Goal: Task Accomplishment & Management: Manage account settings

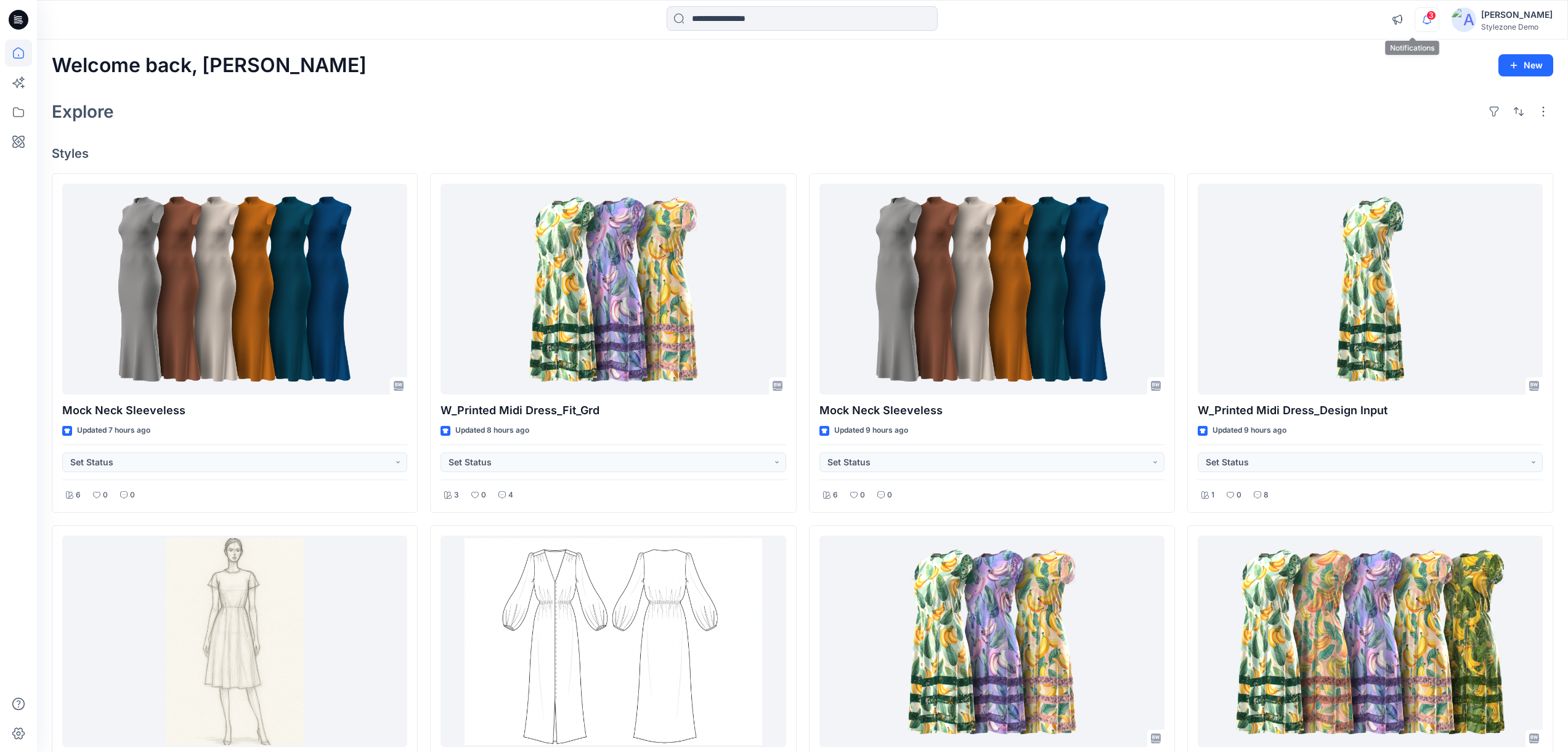
click at [1425, 23] on icon "button" at bounding box center [1426, 24] width 3 height 2
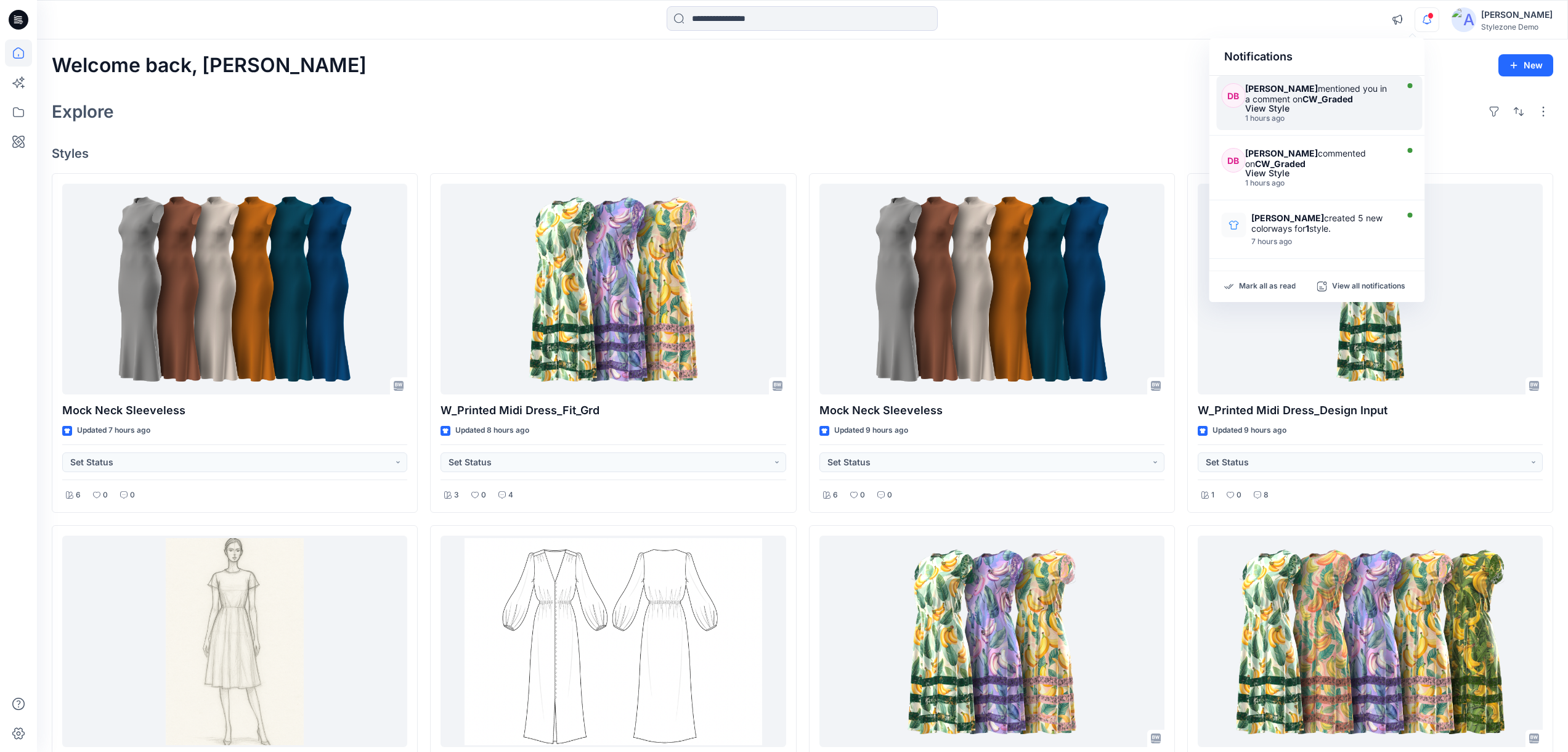
click at [1301, 119] on div "1 hours ago" at bounding box center [1319, 118] width 148 height 8
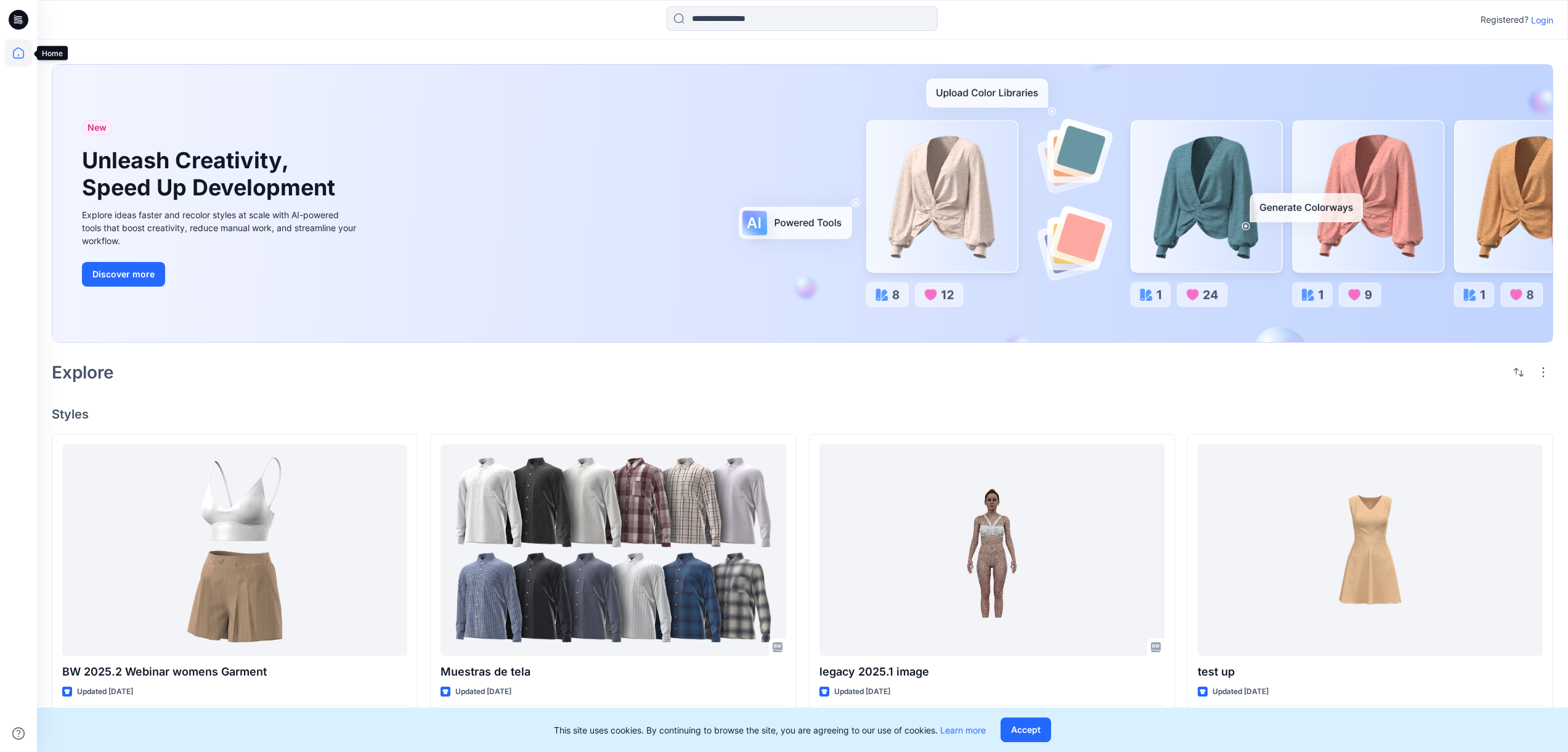
click at [18, 47] on icon at bounding box center [18, 53] width 27 height 27
click at [1551, 23] on p "Login" at bounding box center [1542, 20] width 22 height 13
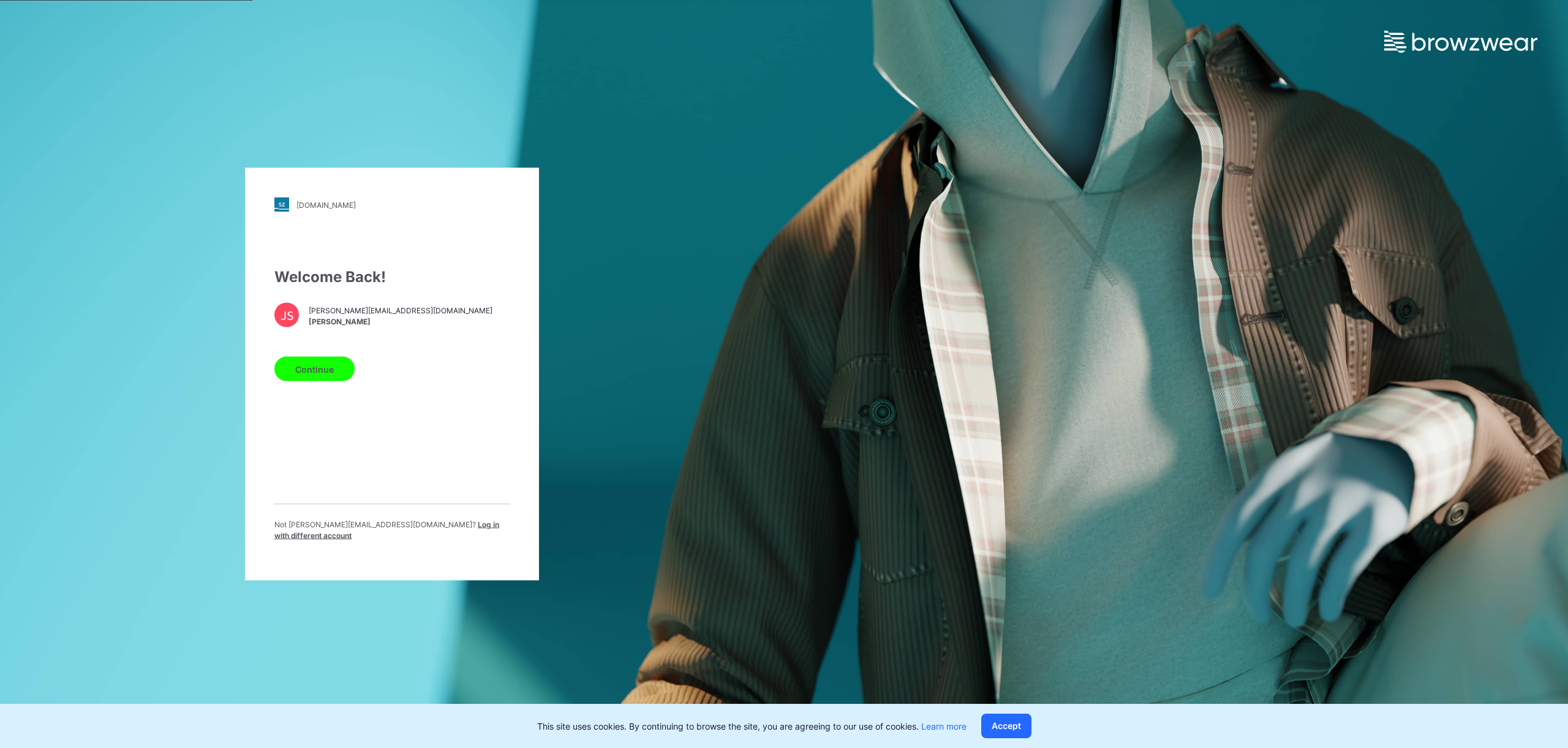
click at [291, 380] on button "Continue" at bounding box center [315, 369] width 81 height 25
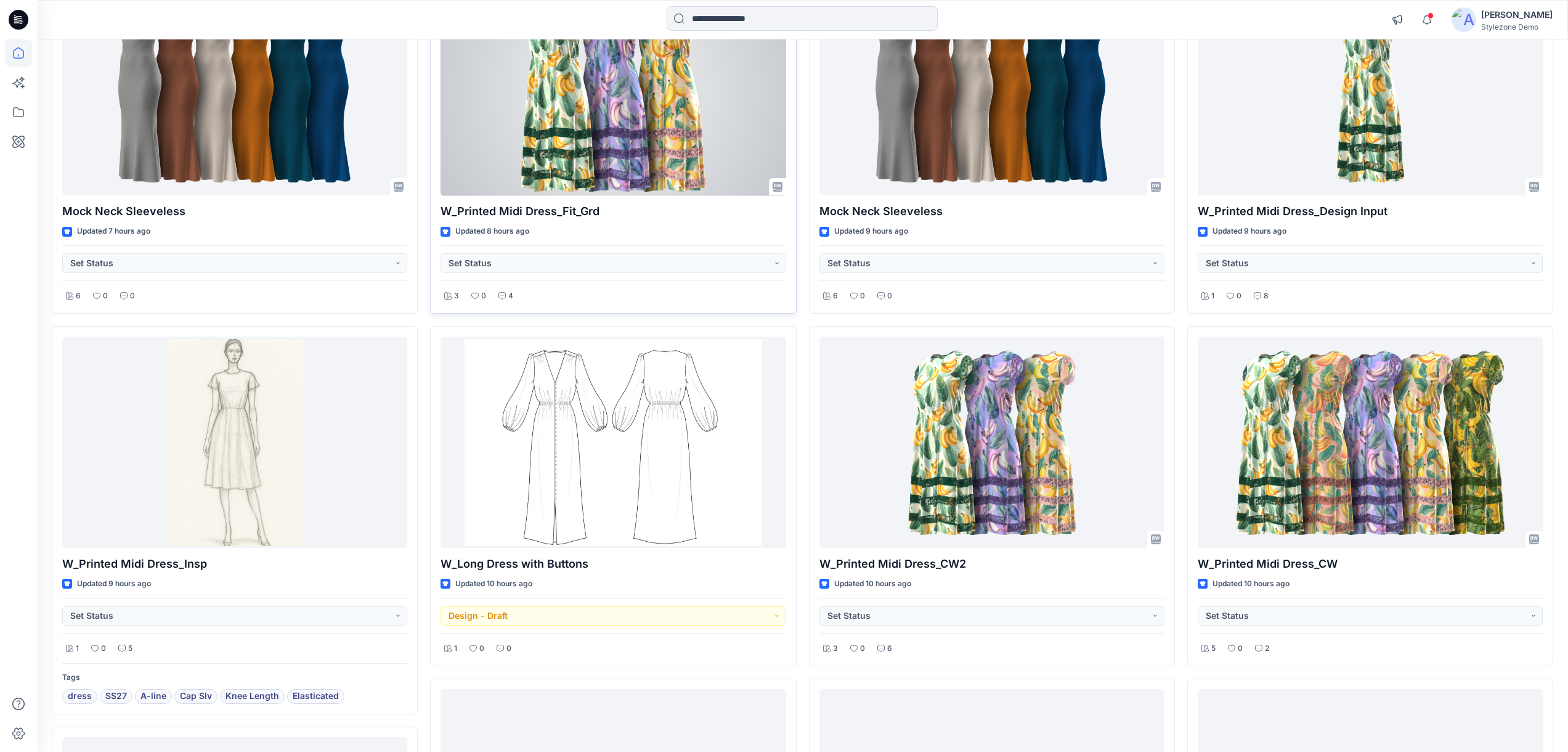
scroll to position [262, 0]
